Goal: Use online tool/utility: Utilize a website feature to perform a specific function

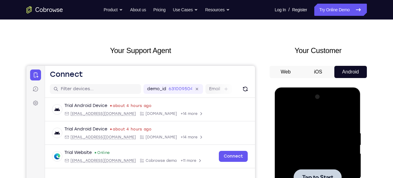
scroll to position [13, 0]
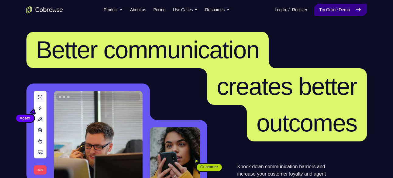
click at [335, 11] on link "Try Online Demo" at bounding box center [341, 10] width 52 height 12
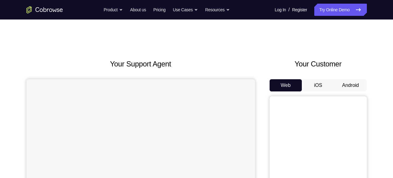
click at [349, 82] on button "Android" at bounding box center [351, 85] width 33 height 12
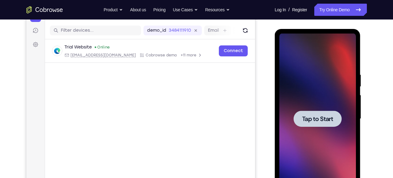
click at [326, 123] on div at bounding box center [318, 118] width 48 height 16
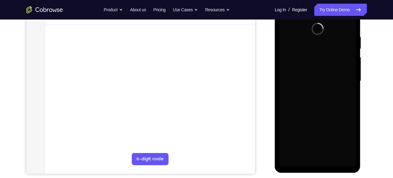
scroll to position [108, 0]
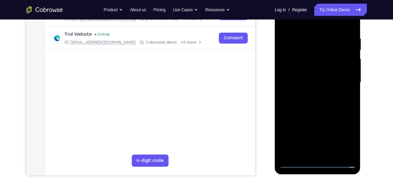
click at [319, 162] on div at bounding box center [318, 82] width 77 height 170
click at [348, 139] on div at bounding box center [318, 82] width 77 height 170
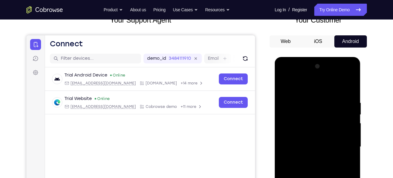
scroll to position [55, 0]
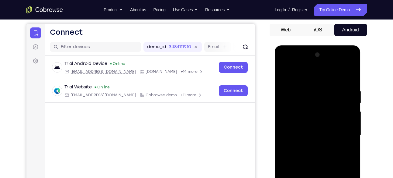
click at [288, 64] on div at bounding box center [318, 135] width 77 height 170
click at [345, 134] on div at bounding box center [318, 135] width 77 height 170
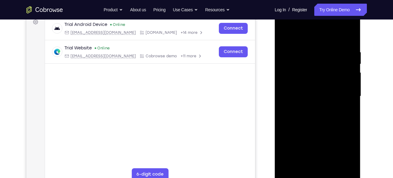
click at [311, 107] on div at bounding box center [318, 96] width 77 height 170
click at [315, 125] on div at bounding box center [318, 96] width 77 height 170
click at [309, 93] on div at bounding box center [318, 96] width 77 height 170
click at [291, 102] on div at bounding box center [318, 96] width 77 height 170
click at [306, 94] on div at bounding box center [318, 96] width 77 height 170
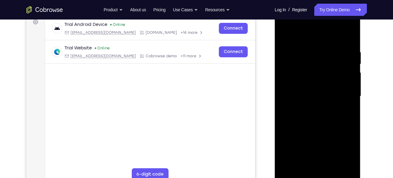
click at [309, 100] on div at bounding box center [318, 96] width 77 height 170
click at [318, 131] on div at bounding box center [318, 96] width 77 height 170
click at [308, 79] on div at bounding box center [318, 96] width 77 height 170
drag, startPoint x: 322, startPoint y: 129, endPoint x: 328, endPoint y: 87, distance: 42.5
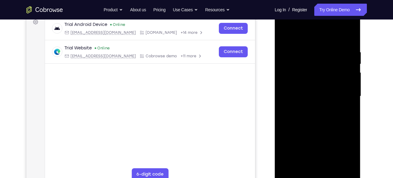
click at [328, 87] on div at bounding box center [318, 96] width 77 height 170
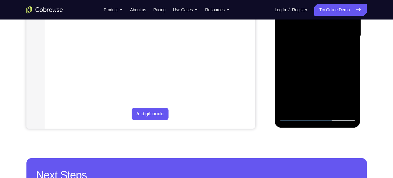
scroll to position [159, 0]
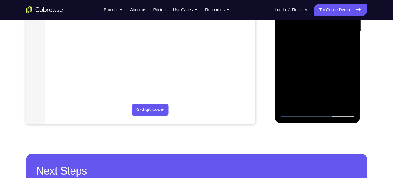
click at [316, 96] on div at bounding box center [318, 31] width 77 height 170
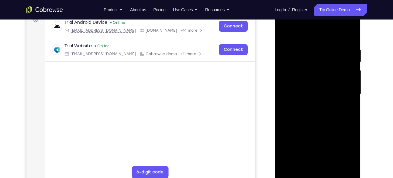
scroll to position [103, 0]
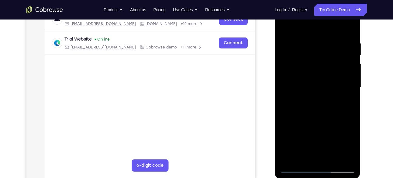
click at [327, 154] on div at bounding box center [318, 87] width 77 height 170
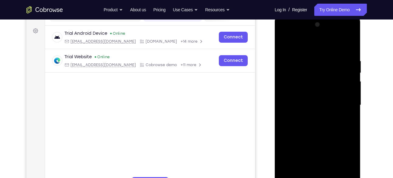
scroll to position [82, 0]
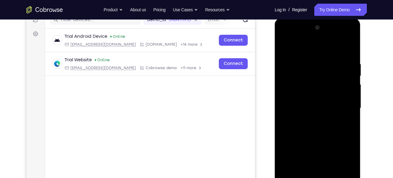
click at [297, 93] on div at bounding box center [318, 108] width 77 height 170
click at [324, 120] on div at bounding box center [318, 108] width 77 height 170
click at [327, 87] on div at bounding box center [318, 108] width 77 height 170
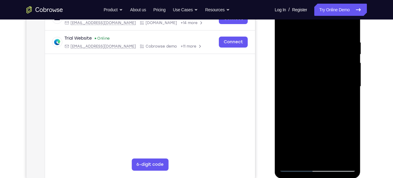
scroll to position [103, 0]
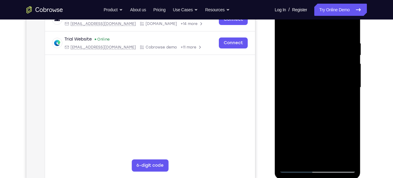
click at [302, 62] on div at bounding box center [318, 87] width 77 height 170
click at [282, 26] on div at bounding box center [318, 87] width 77 height 170
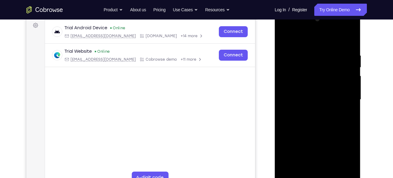
scroll to position [91, 0]
click at [351, 44] on div at bounding box center [318, 100] width 77 height 170
drag, startPoint x: 317, startPoint y: 111, endPoint x: 318, endPoint y: 67, distance: 44.8
click at [318, 67] on div at bounding box center [318, 100] width 77 height 170
click at [311, 82] on div at bounding box center [318, 100] width 77 height 170
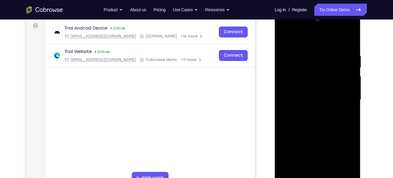
click at [311, 82] on div at bounding box center [318, 100] width 77 height 170
drag, startPoint x: 321, startPoint y: 80, endPoint x: 303, endPoint y: 125, distance: 48.5
click at [303, 125] on div at bounding box center [318, 100] width 77 height 170
drag, startPoint x: 335, startPoint y: 57, endPoint x: 276, endPoint y: 58, distance: 58.8
click at [276, 58] on div at bounding box center [318, 100] width 86 height 181
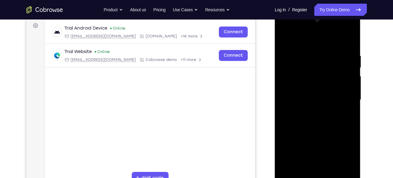
drag, startPoint x: 329, startPoint y: 51, endPoint x: 276, endPoint y: 58, distance: 53.0
click at [276, 58] on div at bounding box center [318, 100] width 86 height 181
drag, startPoint x: 338, startPoint y: 52, endPoint x: 293, endPoint y: 59, distance: 45.3
click at [293, 59] on div at bounding box center [318, 100] width 77 height 170
drag, startPoint x: 335, startPoint y: 56, endPoint x: 289, endPoint y: 62, distance: 46.6
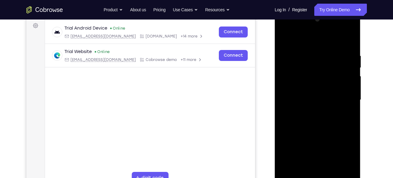
click at [289, 62] on div at bounding box center [318, 100] width 77 height 170
drag, startPoint x: 344, startPoint y: 53, endPoint x: 298, endPoint y: 60, distance: 46.2
click at [298, 60] on div at bounding box center [318, 100] width 77 height 170
drag, startPoint x: 335, startPoint y: 52, endPoint x: 275, endPoint y: 59, distance: 60.3
click at [275, 59] on div at bounding box center [318, 100] width 86 height 181
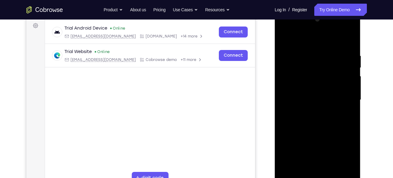
drag, startPoint x: 347, startPoint y: 50, endPoint x: 276, endPoint y: 60, distance: 71.3
click at [276, 60] on div at bounding box center [318, 100] width 86 height 181
drag, startPoint x: 329, startPoint y: 52, endPoint x: 279, endPoint y: 56, distance: 50.1
click at [280, 56] on div at bounding box center [318, 100] width 77 height 170
drag, startPoint x: 339, startPoint y: 54, endPoint x: 277, endPoint y: 61, distance: 63.1
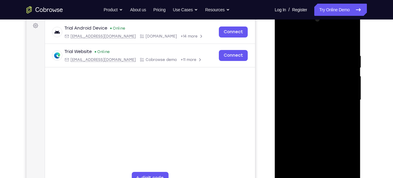
click at [277, 61] on div at bounding box center [318, 100] width 86 height 181
drag, startPoint x: 333, startPoint y: 53, endPoint x: 280, endPoint y: 59, distance: 53.2
click at [280, 59] on div at bounding box center [318, 100] width 77 height 170
drag, startPoint x: 341, startPoint y: 51, endPoint x: 293, endPoint y: 56, distance: 48.4
click at [293, 56] on div at bounding box center [318, 100] width 77 height 170
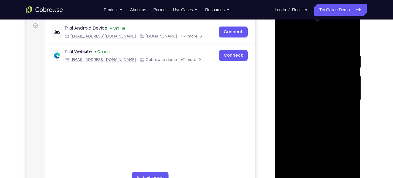
drag, startPoint x: 312, startPoint y: 111, endPoint x: 318, endPoint y: 53, distance: 58.7
click at [318, 53] on div at bounding box center [318, 100] width 77 height 170
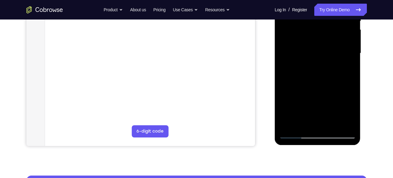
scroll to position [138, 0]
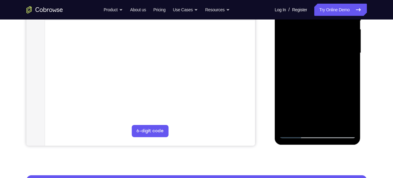
drag, startPoint x: 308, startPoint y: 91, endPoint x: 319, endPoint y: 31, distance: 61.3
click at [319, 31] on div at bounding box center [318, 53] width 77 height 170
drag, startPoint x: 305, startPoint y: 102, endPoint x: 324, endPoint y: 26, distance: 78.5
click at [324, 26] on div at bounding box center [318, 53] width 77 height 170
drag, startPoint x: 312, startPoint y: 92, endPoint x: 327, endPoint y: 23, distance: 71.0
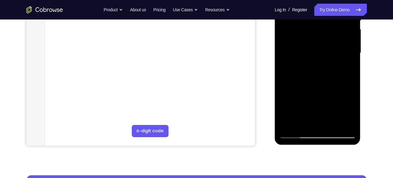
click at [327, 23] on div at bounding box center [318, 53] width 77 height 170
drag, startPoint x: 311, startPoint y: 96, endPoint x: 323, endPoint y: 43, distance: 54.9
click at [323, 43] on div at bounding box center [318, 53] width 77 height 170
drag, startPoint x: 311, startPoint y: 102, endPoint x: 320, endPoint y: 49, distance: 54.1
click at [320, 49] on div at bounding box center [318, 53] width 77 height 170
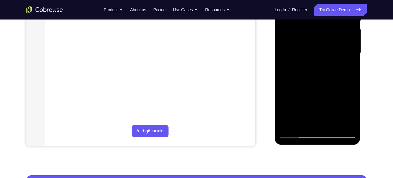
drag, startPoint x: 312, startPoint y: 90, endPoint x: 323, endPoint y: 50, distance: 41.3
click at [323, 50] on div at bounding box center [318, 53] width 77 height 170
drag, startPoint x: 319, startPoint y: 98, endPoint x: 323, endPoint y: 60, distance: 38.5
click at [323, 60] on div at bounding box center [318, 53] width 77 height 170
click at [351, 44] on div at bounding box center [318, 53] width 77 height 170
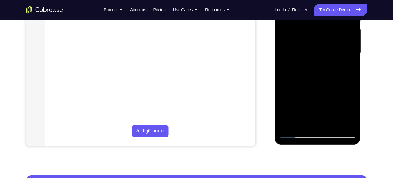
click at [351, 44] on div at bounding box center [318, 53] width 77 height 170
drag, startPoint x: 303, startPoint y: 83, endPoint x: 314, endPoint y: 51, distance: 34.0
click at [314, 51] on div at bounding box center [318, 53] width 77 height 170
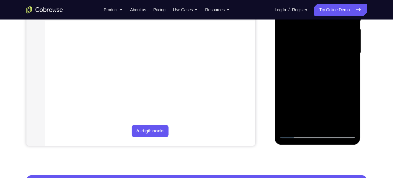
drag, startPoint x: 308, startPoint y: 91, endPoint x: 318, endPoint y: 40, distance: 51.5
click at [318, 42] on div at bounding box center [318, 53] width 77 height 170
drag, startPoint x: 315, startPoint y: 102, endPoint x: 317, endPoint y: 48, distance: 53.9
click at [317, 48] on div at bounding box center [318, 53] width 77 height 170
drag, startPoint x: 322, startPoint y: 97, endPoint x: 327, endPoint y: 41, distance: 56.2
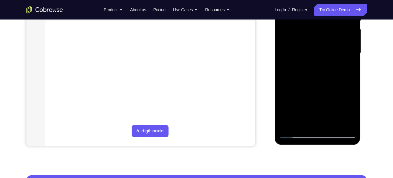
click at [327, 41] on div at bounding box center [318, 53] width 77 height 170
drag, startPoint x: 313, startPoint y: 90, endPoint x: 326, endPoint y: 39, distance: 52.3
click at [326, 39] on div at bounding box center [318, 53] width 77 height 170
drag, startPoint x: 303, startPoint y: 94, endPoint x: 317, endPoint y: 50, distance: 46.1
click at [317, 50] on div at bounding box center [318, 53] width 77 height 170
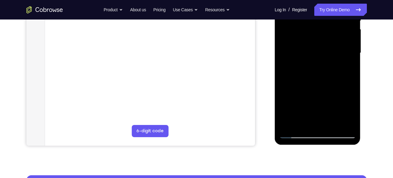
drag, startPoint x: 310, startPoint y: 97, endPoint x: 326, endPoint y: 54, distance: 45.7
click at [326, 54] on div at bounding box center [318, 53] width 77 height 170
drag, startPoint x: 324, startPoint y: 83, endPoint x: 329, endPoint y: 18, distance: 65.3
click at [329, 18] on div at bounding box center [318, 53] width 77 height 170
drag, startPoint x: 312, startPoint y: 91, endPoint x: 325, endPoint y: 34, distance: 57.9
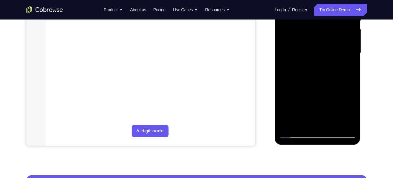
click at [325, 34] on div at bounding box center [318, 53] width 77 height 170
drag, startPoint x: 318, startPoint y: 101, endPoint x: 327, endPoint y: 37, distance: 63.9
click at [327, 37] on div at bounding box center [318, 53] width 77 height 170
drag, startPoint x: 307, startPoint y: 93, endPoint x: 324, endPoint y: 36, distance: 59.4
click at [324, 36] on div at bounding box center [318, 53] width 77 height 170
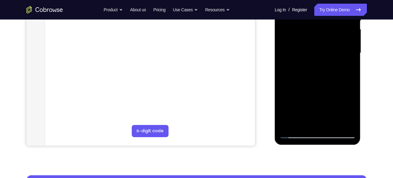
drag, startPoint x: 331, startPoint y: 46, endPoint x: 331, endPoint y: 68, distance: 21.6
click at [331, 68] on div at bounding box center [318, 53] width 77 height 170
drag, startPoint x: 327, startPoint y: 94, endPoint x: 328, endPoint y: 81, distance: 13.7
click at [328, 81] on div at bounding box center [318, 53] width 77 height 170
click at [314, 93] on div at bounding box center [318, 53] width 77 height 170
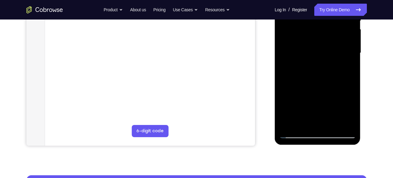
click at [286, 97] on div at bounding box center [318, 53] width 77 height 170
click at [297, 79] on div at bounding box center [318, 53] width 77 height 170
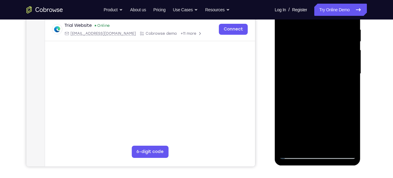
scroll to position [115, 0]
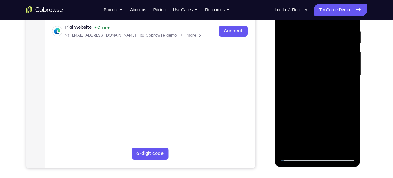
click at [296, 44] on div at bounding box center [318, 75] width 77 height 170
click at [338, 49] on div at bounding box center [318, 75] width 77 height 170
click at [316, 141] on div at bounding box center [318, 75] width 77 height 170
click at [331, 146] on div at bounding box center [318, 75] width 77 height 170
click at [313, 105] on div at bounding box center [318, 75] width 77 height 170
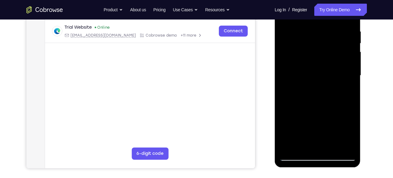
click at [313, 87] on div at bounding box center [318, 75] width 77 height 170
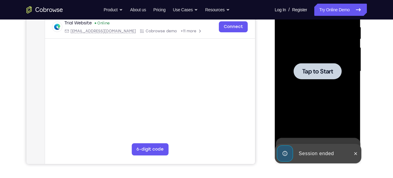
scroll to position [120, 0]
click at [318, 73] on span "Tap to Start" at bounding box center [317, 71] width 31 height 6
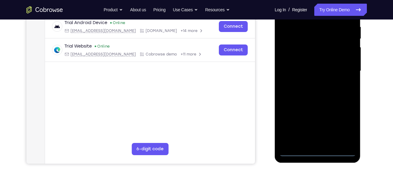
click at [319, 153] on div at bounding box center [318, 71] width 77 height 170
click at [347, 124] on div at bounding box center [318, 71] width 77 height 170
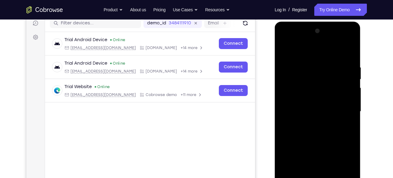
scroll to position [79, 0]
click at [292, 40] on div at bounding box center [318, 111] width 77 height 170
click at [344, 111] on div at bounding box center [318, 111] width 77 height 170
click at [311, 122] on div at bounding box center [318, 111] width 77 height 170
click at [300, 107] on div at bounding box center [318, 111] width 77 height 170
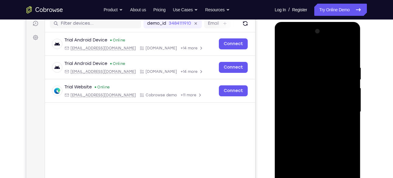
click at [304, 99] on div at bounding box center [318, 111] width 77 height 170
click at [308, 111] on div at bounding box center [318, 111] width 77 height 170
click at [314, 131] on div at bounding box center [318, 111] width 77 height 170
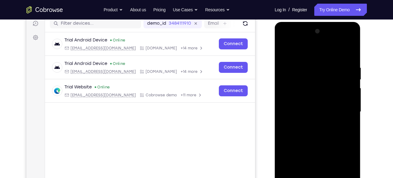
click at [314, 131] on div at bounding box center [318, 111] width 77 height 170
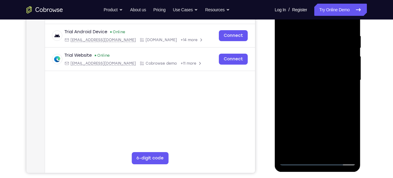
scroll to position [112, 0]
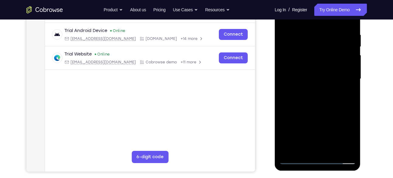
click at [324, 95] on div at bounding box center [318, 79] width 77 height 170
click at [315, 107] on div at bounding box center [318, 79] width 77 height 170
click at [312, 77] on div at bounding box center [318, 79] width 77 height 170
click at [300, 80] on div at bounding box center [318, 79] width 77 height 170
click at [310, 75] on div at bounding box center [318, 79] width 77 height 170
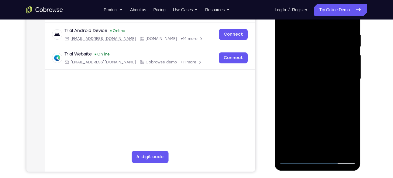
click at [311, 84] on div at bounding box center [318, 79] width 77 height 170
click at [317, 113] on div at bounding box center [318, 79] width 77 height 170
drag, startPoint x: 317, startPoint y: 113, endPoint x: 315, endPoint y: 89, distance: 23.5
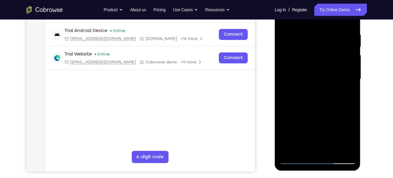
click at [315, 89] on div at bounding box center [318, 79] width 77 height 170
click at [310, 51] on div at bounding box center [318, 79] width 77 height 170
click at [314, 144] on div at bounding box center [318, 79] width 77 height 170
click at [303, 65] on div at bounding box center [318, 79] width 77 height 170
click at [315, 89] on div at bounding box center [318, 79] width 77 height 170
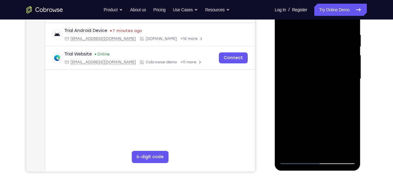
click at [307, 59] on div at bounding box center [318, 79] width 77 height 170
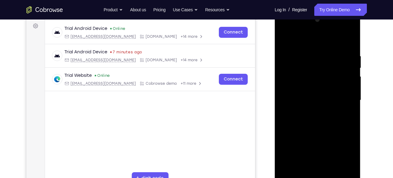
scroll to position [99, 0]
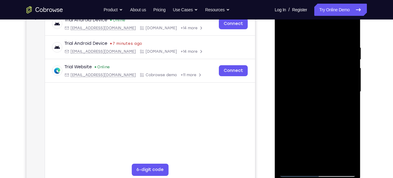
click at [307, 59] on div at bounding box center [318, 91] width 77 height 170
click at [283, 30] on div at bounding box center [318, 91] width 77 height 170
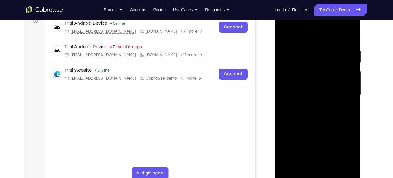
scroll to position [95, 0]
click at [351, 39] on div at bounding box center [318, 95] width 77 height 170
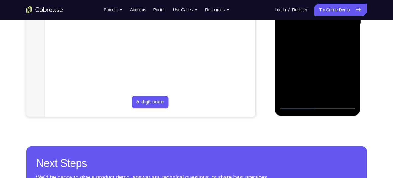
scroll to position [167, 0]
click at [335, 93] on div at bounding box center [318, 24] width 77 height 170
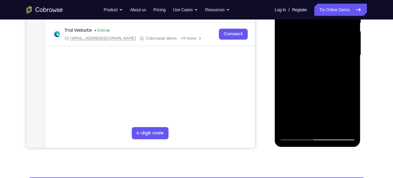
scroll to position [135, 0]
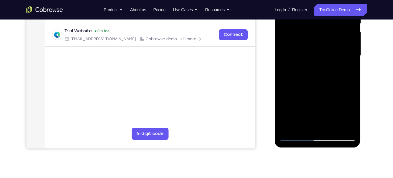
click at [323, 89] on div at bounding box center [318, 55] width 77 height 170
click at [311, 65] on div at bounding box center [318, 55] width 77 height 170
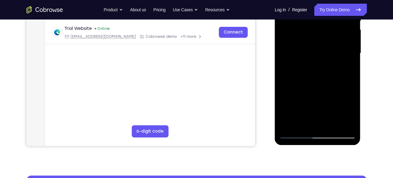
scroll to position [138, 0]
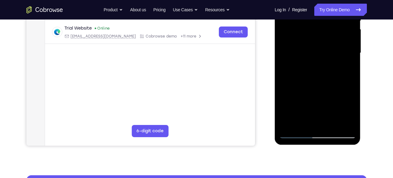
click at [289, 120] on div at bounding box center [318, 53] width 77 height 170
click at [351, 110] on div at bounding box center [318, 53] width 77 height 170
click at [347, 69] on div at bounding box center [318, 53] width 77 height 170
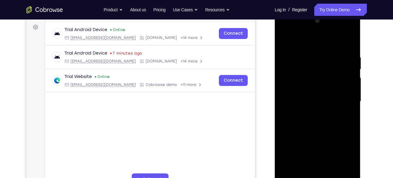
scroll to position [89, 0]
click at [285, 39] on div at bounding box center [318, 101] width 77 height 170
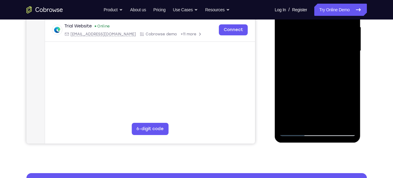
scroll to position [140, 0]
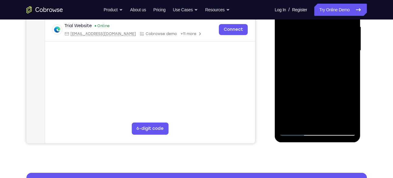
click at [346, 123] on div at bounding box center [318, 50] width 77 height 170
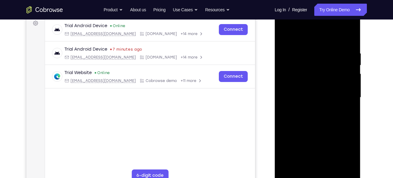
scroll to position [92, 0]
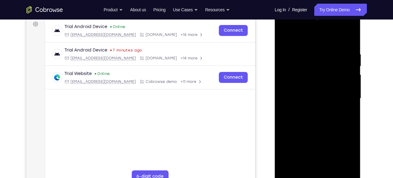
click at [284, 36] on div at bounding box center [318, 98] width 77 height 170
drag, startPoint x: 305, startPoint y: 100, endPoint x: 304, endPoint y: 68, distance: 32.0
click at [304, 68] on div at bounding box center [318, 98] width 77 height 170
drag, startPoint x: 317, startPoint y: 117, endPoint x: 316, endPoint y: 83, distance: 33.8
click at [316, 83] on div at bounding box center [318, 98] width 77 height 170
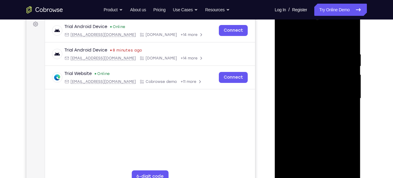
drag, startPoint x: 316, startPoint y: 125, endPoint x: 314, endPoint y: 76, distance: 49.3
click at [314, 76] on div at bounding box center [318, 98] width 77 height 170
drag, startPoint x: 315, startPoint y: 130, endPoint x: 322, endPoint y: 92, distance: 38.0
click at [322, 92] on div at bounding box center [318, 98] width 77 height 170
drag, startPoint x: 324, startPoint y: 141, endPoint x: 323, endPoint y: 93, distance: 48.7
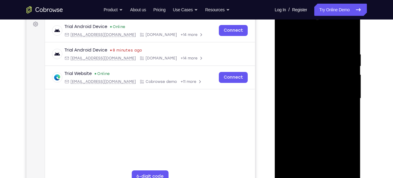
click at [323, 93] on div at bounding box center [318, 98] width 77 height 170
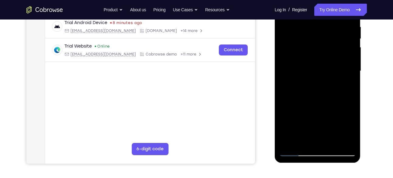
drag, startPoint x: 312, startPoint y: 128, endPoint x: 320, endPoint y: 73, distance: 55.5
click at [320, 73] on div at bounding box center [318, 71] width 77 height 170
drag, startPoint x: 316, startPoint y: 119, endPoint x: 319, endPoint y: 69, distance: 49.8
click at [319, 69] on div at bounding box center [318, 71] width 77 height 170
click at [288, 116] on div at bounding box center [318, 71] width 77 height 170
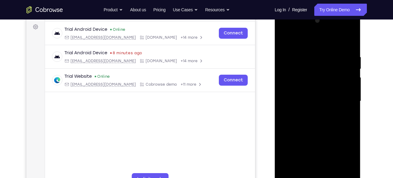
scroll to position [89, 0]
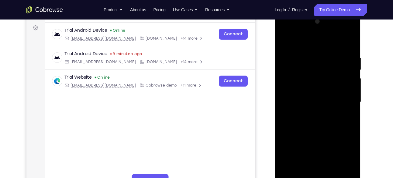
click at [286, 42] on div at bounding box center [318, 102] width 77 height 170
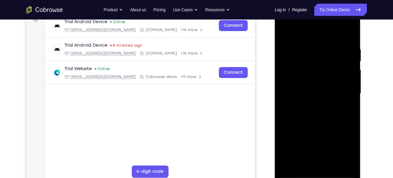
scroll to position [94, 0]
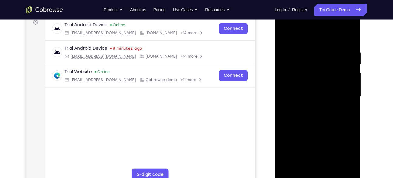
click at [313, 51] on div at bounding box center [318, 96] width 77 height 170
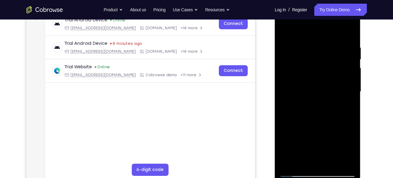
scroll to position [107, 0]
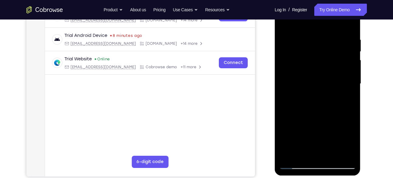
click at [312, 93] on div at bounding box center [318, 83] width 77 height 170
click at [314, 56] on div at bounding box center [318, 83] width 77 height 170
click at [309, 68] on div at bounding box center [318, 83] width 77 height 170
click at [300, 68] on div at bounding box center [318, 83] width 77 height 170
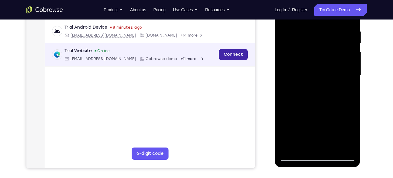
scroll to position [115, 0]
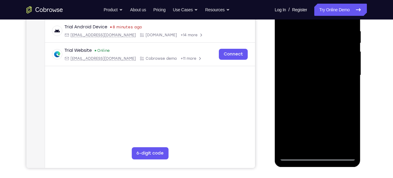
click at [313, 66] on div at bounding box center [318, 75] width 77 height 170
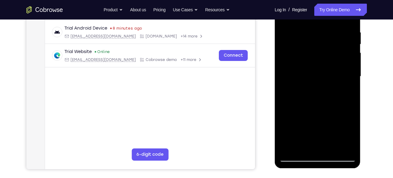
scroll to position [114, 0]
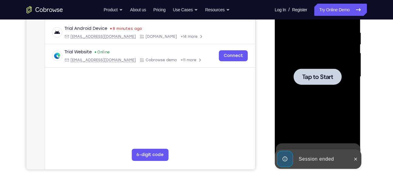
click at [312, 72] on div at bounding box center [318, 76] width 48 height 16
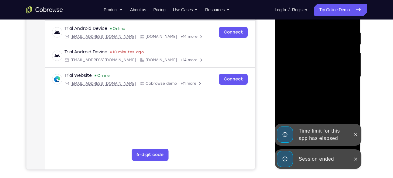
click at [355, 140] on div at bounding box center [356, 135] width 10 height 22
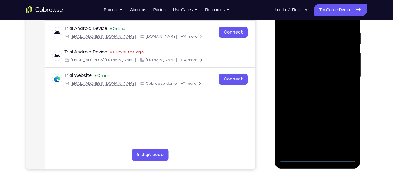
click at [320, 158] on div at bounding box center [318, 76] width 77 height 170
click at [344, 128] on div at bounding box center [318, 76] width 77 height 170
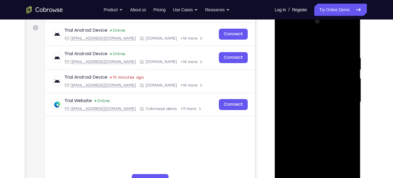
scroll to position [87, 0]
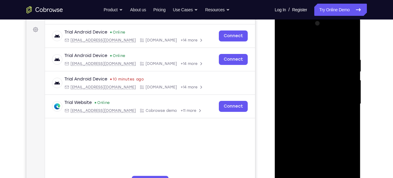
click at [289, 32] on div at bounding box center [318, 104] width 77 height 170
click at [340, 101] on div at bounding box center [318, 104] width 77 height 170
click at [310, 113] on div at bounding box center [318, 104] width 77 height 170
click at [310, 131] on div at bounding box center [318, 104] width 77 height 170
click at [303, 100] on div at bounding box center [318, 104] width 77 height 170
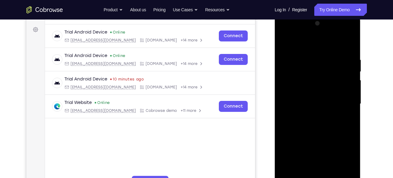
click at [296, 103] on div at bounding box center [318, 104] width 77 height 170
click at [301, 101] on div at bounding box center [318, 104] width 77 height 170
click at [314, 106] on div at bounding box center [318, 104] width 77 height 170
click at [311, 136] on div at bounding box center [318, 104] width 77 height 170
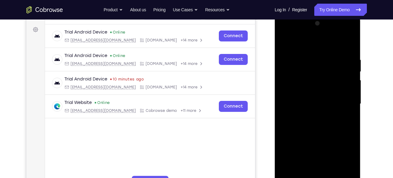
click at [300, 91] on div at bounding box center [318, 104] width 77 height 170
drag, startPoint x: 300, startPoint y: 91, endPoint x: 306, endPoint y: 62, distance: 29.5
click at [306, 62] on div at bounding box center [318, 104] width 77 height 170
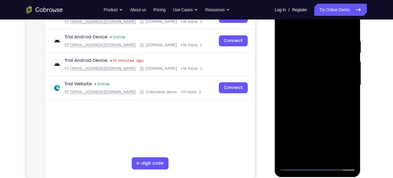
scroll to position [106, 0]
click at [321, 149] on div at bounding box center [318, 85] width 77 height 170
click at [344, 153] on div at bounding box center [318, 85] width 77 height 170
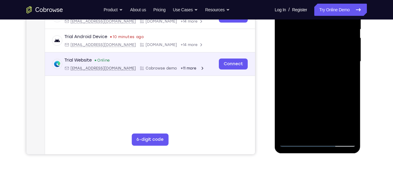
scroll to position [129, 0]
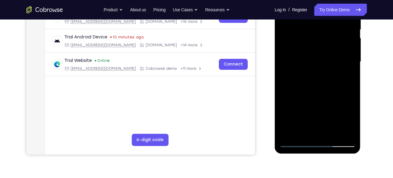
click at [291, 47] on div at bounding box center [318, 62] width 77 height 170
click at [315, 73] on div at bounding box center [318, 62] width 77 height 170
click at [307, 43] on div at bounding box center [318, 62] width 77 height 170
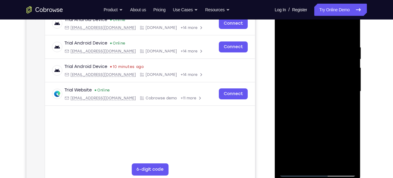
scroll to position [98, 0]
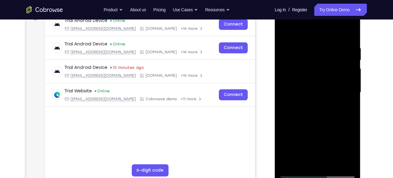
click at [317, 61] on div at bounding box center [318, 92] width 77 height 170
click at [283, 32] on div at bounding box center [318, 92] width 77 height 170
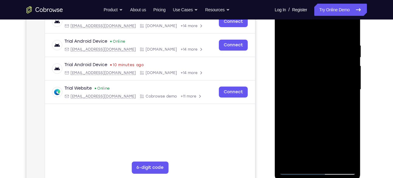
scroll to position [100, 0]
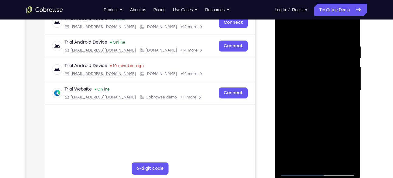
click at [350, 37] on div at bounding box center [318, 90] width 77 height 170
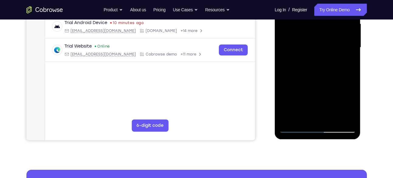
scroll to position [143, 0]
click at [351, 120] on div at bounding box center [318, 47] width 77 height 170
click at [347, 120] on div at bounding box center [318, 47] width 77 height 170
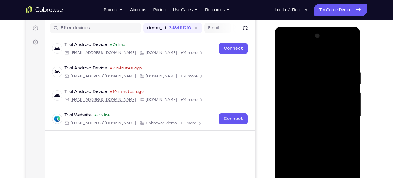
scroll to position [74, 0]
click at [285, 54] on div at bounding box center [318, 116] width 77 height 170
click at [301, 88] on div at bounding box center [318, 116] width 77 height 170
click at [303, 124] on div at bounding box center [318, 116] width 77 height 170
click at [311, 87] on div at bounding box center [318, 116] width 77 height 170
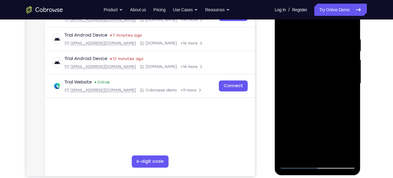
scroll to position [108, 0]
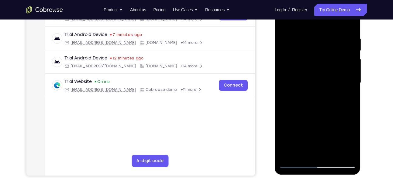
click at [307, 69] on div at bounding box center [318, 83] width 77 height 170
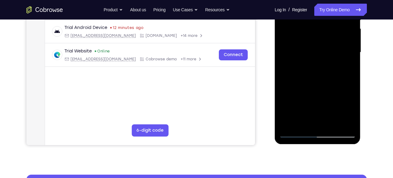
scroll to position [138, 0]
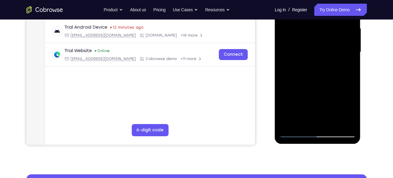
click at [303, 37] on div at bounding box center [318, 52] width 77 height 170
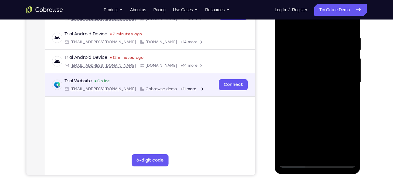
scroll to position [107, 0]
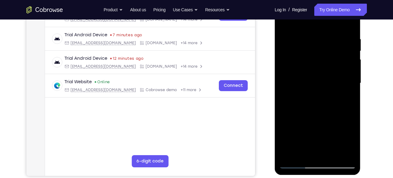
click at [301, 68] on div at bounding box center [318, 83] width 77 height 170
click at [299, 75] on div at bounding box center [318, 83] width 77 height 170
drag, startPoint x: 299, startPoint y: 75, endPoint x: 302, endPoint y: 55, distance: 20.5
click at [302, 55] on div at bounding box center [318, 83] width 77 height 170
click at [303, 68] on div at bounding box center [318, 83] width 77 height 170
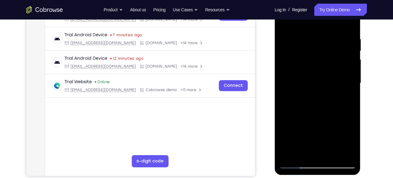
click at [301, 88] on div at bounding box center [318, 83] width 77 height 170
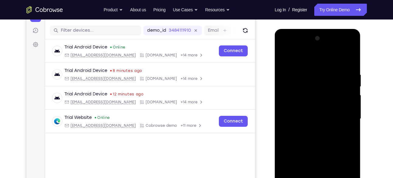
scroll to position [132, 0]
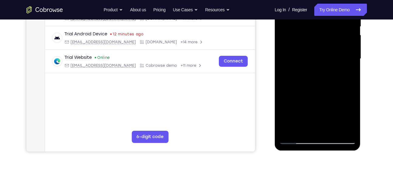
click at [295, 137] on div at bounding box center [318, 59] width 77 height 170
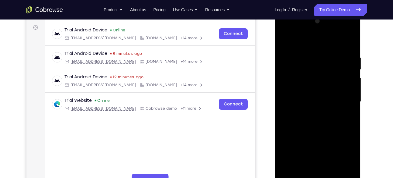
scroll to position [89, 0]
click at [285, 38] on div at bounding box center [318, 102] width 77 height 170
click at [311, 55] on div at bounding box center [318, 102] width 77 height 170
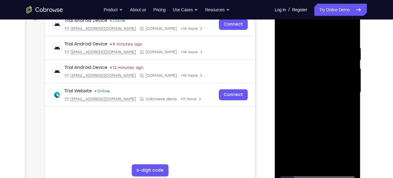
scroll to position [98, 0]
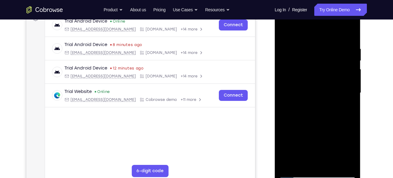
click at [341, 63] on div at bounding box center [318, 93] width 77 height 170
click at [347, 72] on div at bounding box center [318, 93] width 77 height 170
drag, startPoint x: 347, startPoint y: 72, endPoint x: 299, endPoint y: 76, distance: 48.0
click at [299, 76] on div at bounding box center [318, 93] width 77 height 170
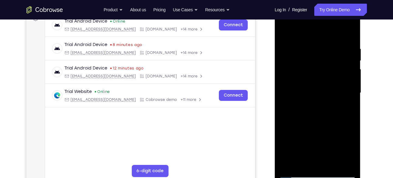
drag, startPoint x: 323, startPoint y: 76, endPoint x: 285, endPoint y: 82, distance: 39.5
click at [285, 82] on div at bounding box center [318, 93] width 77 height 170
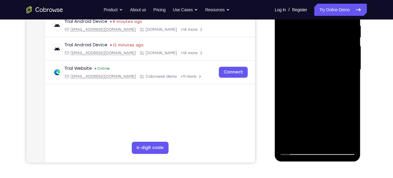
scroll to position [120, 0]
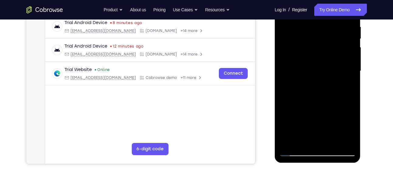
drag, startPoint x: 327, startPoint y: 68, endPoint x: 278, endPoint y: 75, distance: 49.7
click at [278, 75] on div at bounding box center [318, 71] width 86 height 181
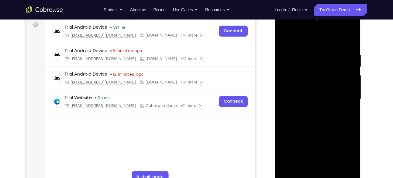
scroll to position [91, 0]
drag, startPoint x: 344, startPoint y: 78, endPoint x: 291, endPoint y: 88, distance: 53.6
click at [291, 88] on div at bounding box center [318, 99] width 77 height 170
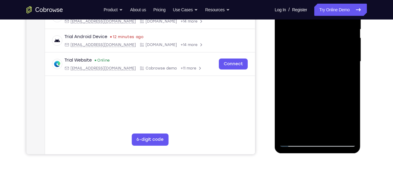
scroll to position [130, 0]
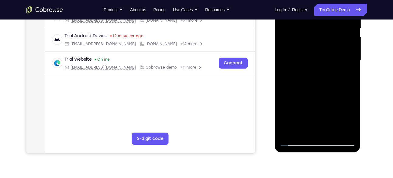
click at [341, 130] on div at bounding box center [318, 60] width 77 height 170
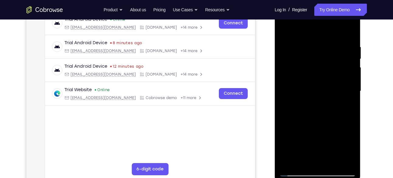
scroll to position [99, 0]
drag, startPoint x: 345, startPoint y: 104, endPoint x: 304, endPoint y: 106, distance: 41.1
click at [304, 106] on div at bounding box center [318, 91] width 77 height 170
drag, startPoint x: 323, startPoint y: 106, endPoint x: 282, endPoint y: 111, distance: 40.5
click at [282, 111] on div at bounding box center [318, 91] width 77 height 170
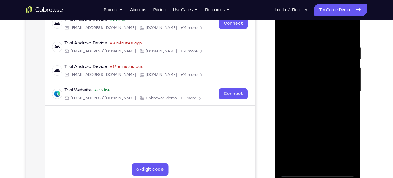
drag, startPoint x: 323, startPoint y: 88, endPoint x: 280, endPoint y: 98, distance: 43.8
click at [280, 98] on div at bounding box center [318, 91] width 77 height 170
click at [349, 31] on div at bounding box center [318, 91] width 77 height 170
drag, startPoint x: 327, startPoint y: 93, endPoint x: 326, endPoint y: 43, distance: 50.2
click at [326, 43] on div at bounding box center [318, 91] width 77 height 170
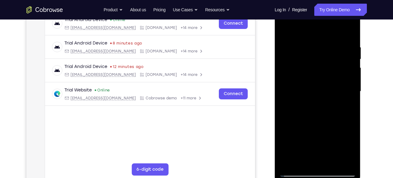
drag, startPoint x: 314, startPoint y: 131, endPoint x: 320, endPoint y: 69, distance: 62.1
click at [320, 69] on div at bounding box center [318, 91] width 77 height 170
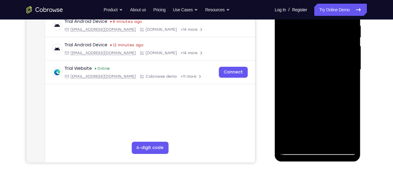
scroll to position [122, 0]
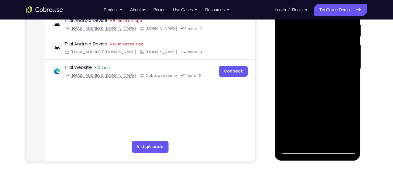
click at [333, 140] on div at bounding box center [318, 69] width 77 height 170
click at [319, 101] on div at bounding box center [318, 69] width 77 height 170
click at [310, 66] on div at bounding box center [318, 69] width 77 height 170
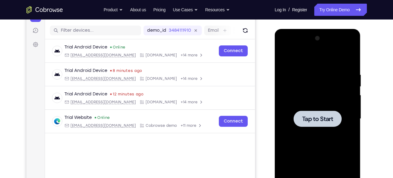
scroll to position [72, 0]
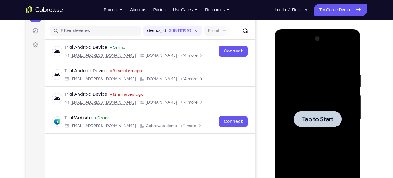
click at [319, 117] on span "Tap to Start" at bounding box center [317, 119] width 31 height 6
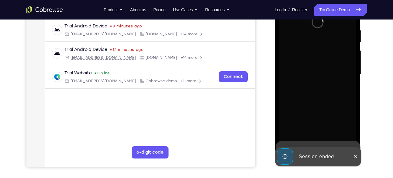
scroll to position [117, 0]
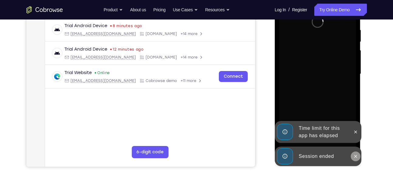
click at [356, 156] on icon at bounding box center [356, 156] width 3 height 3
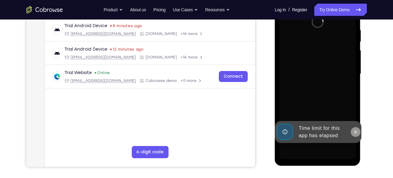
click at [357, 134] on button at bounding box center [356, 132] width 10 height 10
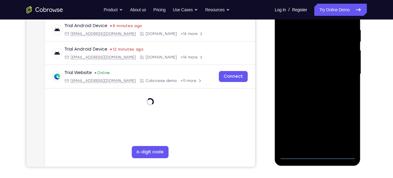
click at [317, 156] on div at bounding box center [318, 74] width 77 height 170
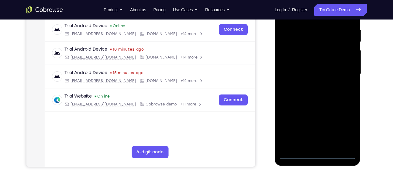
click at [343, 129] on div at bounding box center [318, 74] width 77 height 170
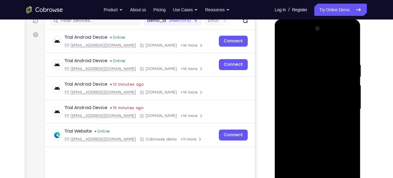
scroll to position [81, 0]
click at [291, 39] on div at bounding box center [318, 109] width 77 height 170
click at [342, 107] on div at bounding box center [318, 109] width 77 height 170
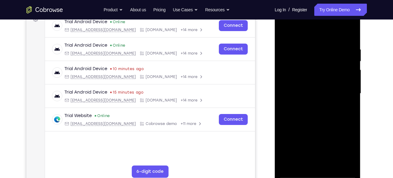
scroll to position [97, 0]
click at [309, 105] on div at bounding box center [318, 93] width 77 height 170
click at [306, 88] on div at bounding box center [318, 93] width 77 height 170
click at [312, 83] on div at bounding box center [318, 93] width 77 height 170
click at [313, 92] on div at bounding box center [318, 93] width 77 height 170
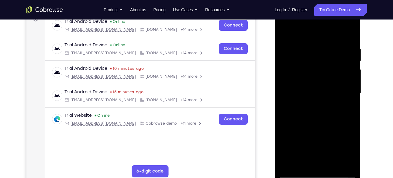
click at [313, 92] on div at bounding box center [318, 93] width 77 height 170
click at [325, 110] on div at bounding box center [318, 93] width 77 height 170
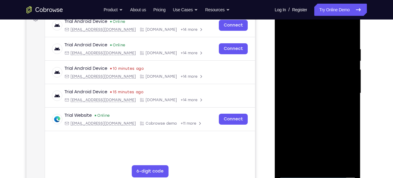
click at [325, 110] on div at bounding box center [318, 93] width 77 height 170
click at [320, 80] on div at bounding box center [318, 93] width 77 height 170
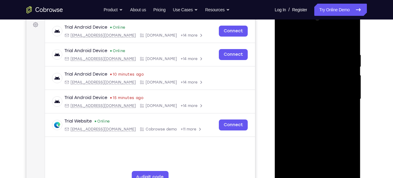
scroll to position [91, 0]
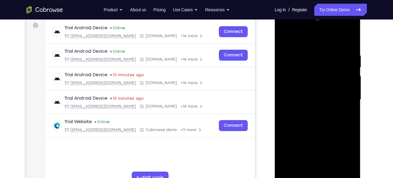
click at [288, 40] on div at bounding box center [318, 99] width 77 height 170
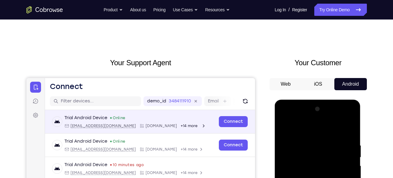
scroll to position [0, 0]
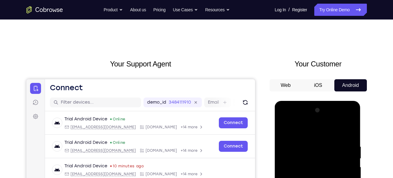
click at [290, 82] on button "Web" at bounding box center [286, 85] width 33 height 12
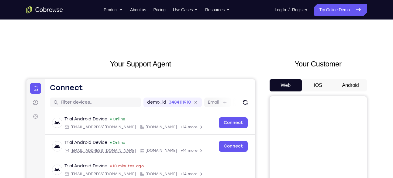
click at [339, 84] on button "Android" at bounding box center [351, 85] width 33 height 12
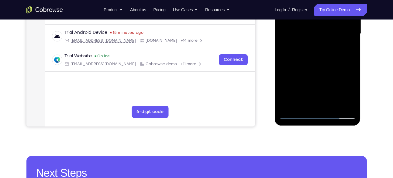
scroll to position [157, 0]
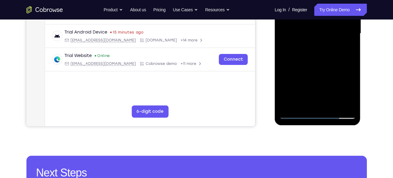
click at [315, 113] on div at bounding box center [318, 33] width 77 height 170
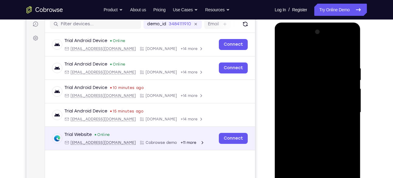
scroll to position [78, 0]
